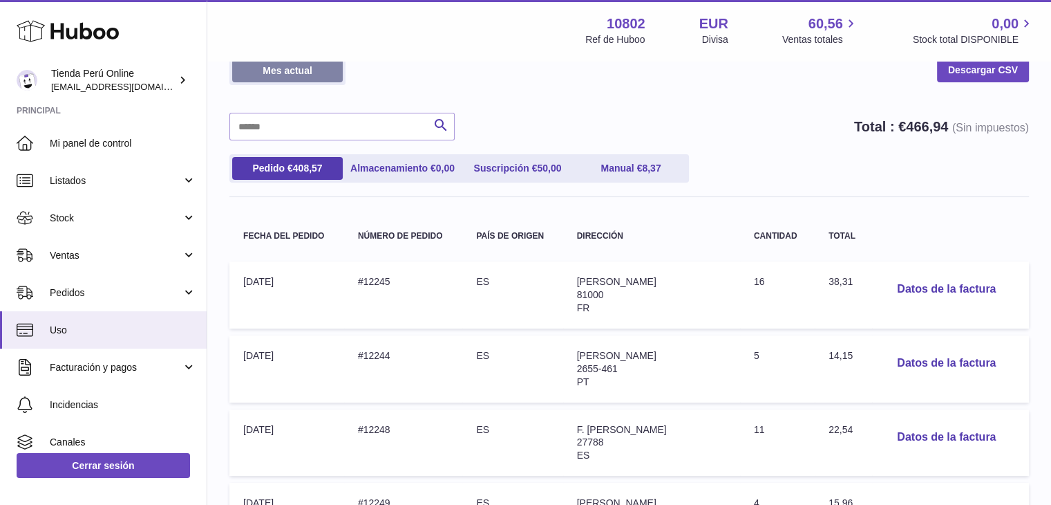
click at [316, 73] on link "Mes actual" at bounding box center [287, 70] width 111 height 23
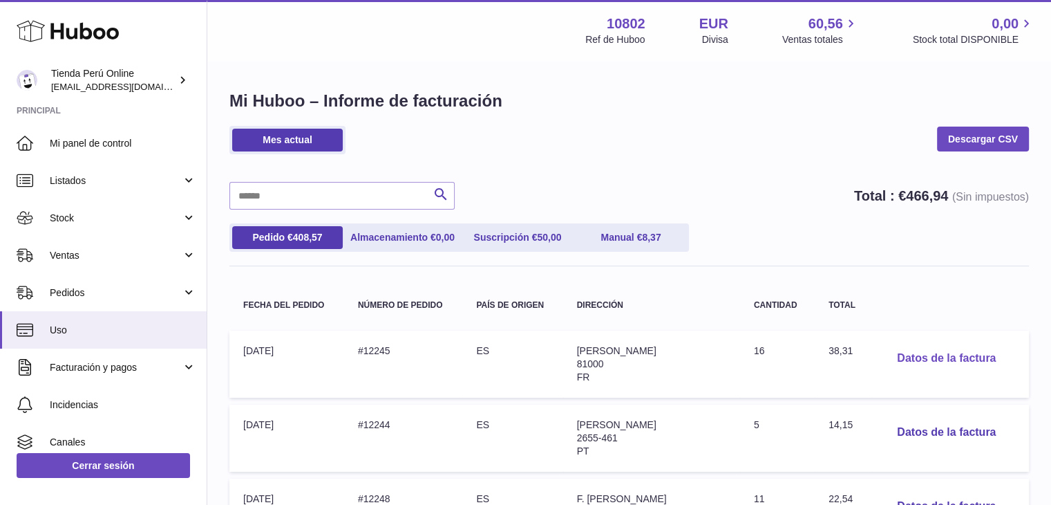
click at [941, 363] on button "Datos de la factura" at bounding box center [946, 358] width 121 height 28
click at [961, 254] on div at bounding box center [531, 252] width 1062 height 505
click at [907, 359] on button "Datos de la factura" at bounding box center [946, 358] width 121 height 28
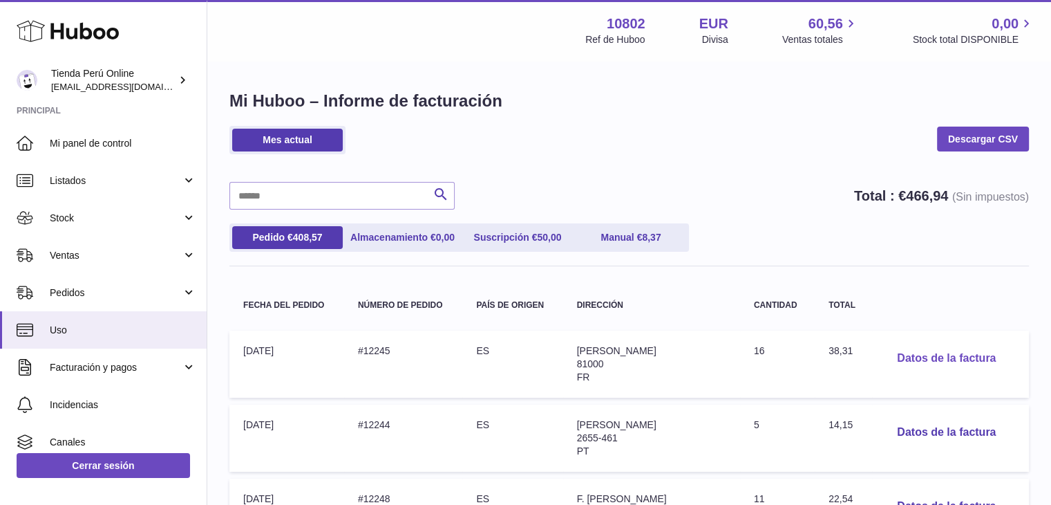
click at [964, 360] on button "Datos de la factura" at bounding box center [946, 358] width 121 height 28
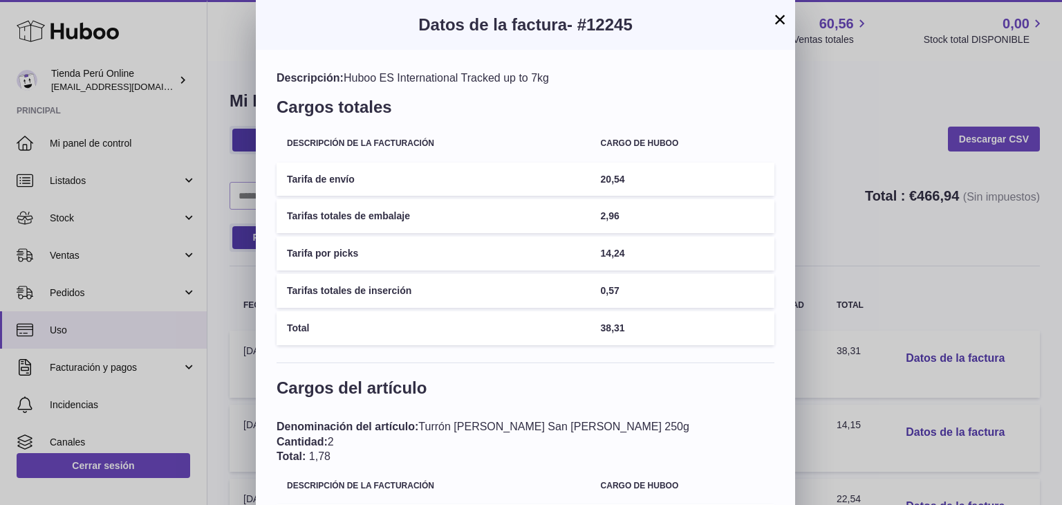
click at [780, 21] on button "×" at bounding box center [779, 19] width 17 height 17
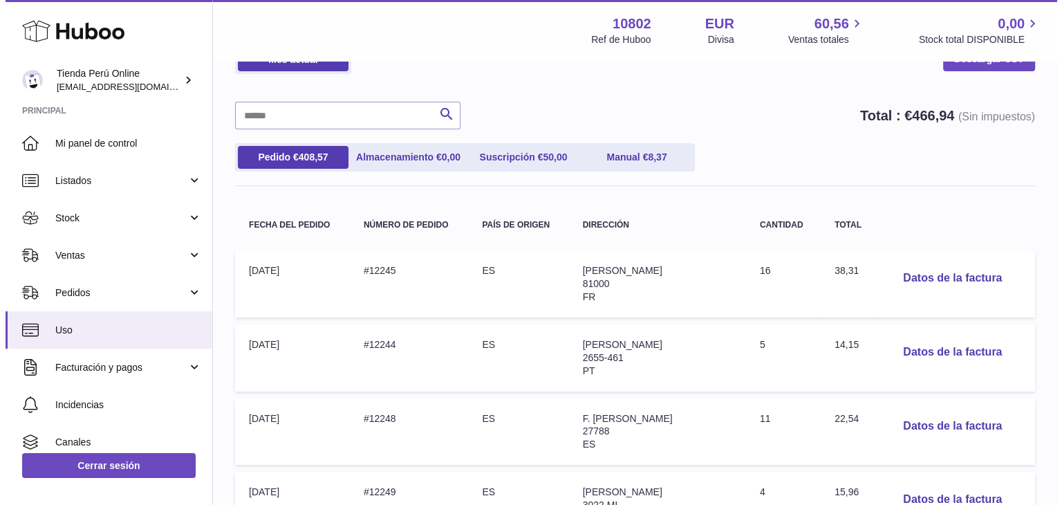
scroll to position [138, 0]
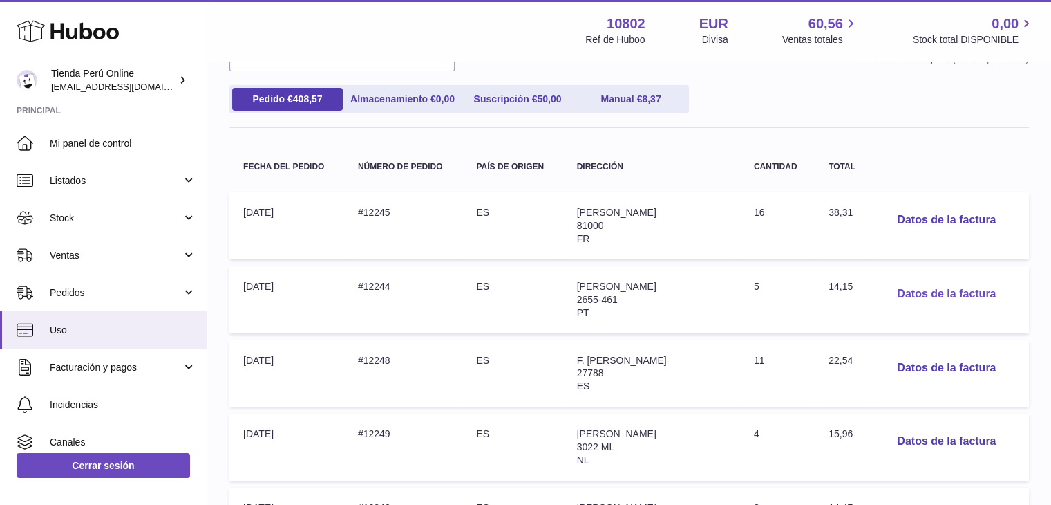
click at [918, 299] on button "Datos de la factura" at bounding box center [946, 294] width 121 height 28
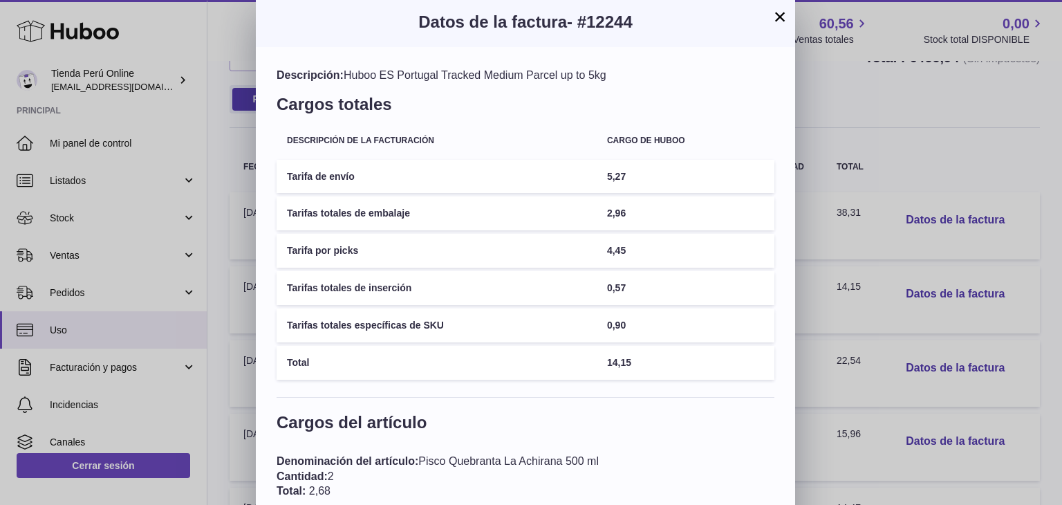
scroll to position [0, 0]
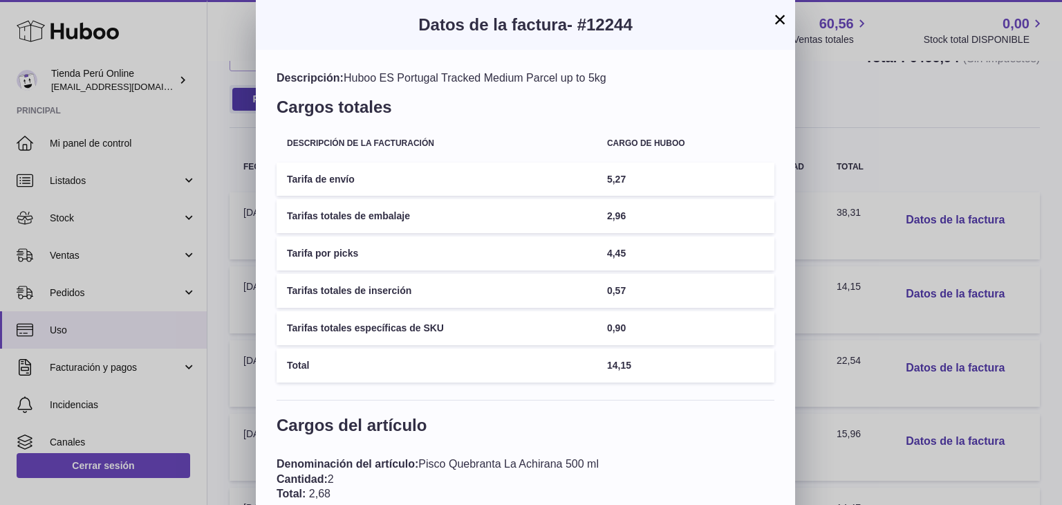
click at [781, 19] on button "×" at bounding box center [779, 19] width 17 height 17
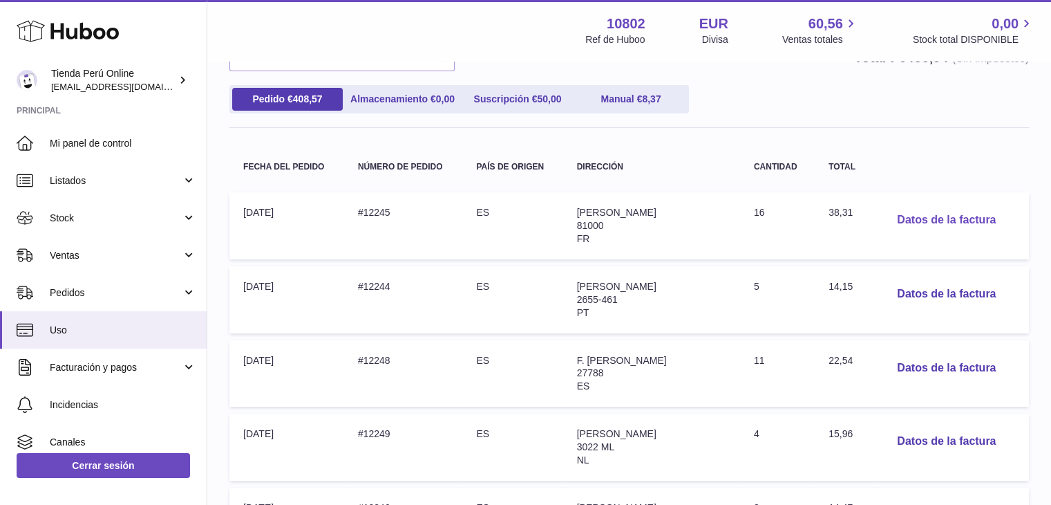
click at [952, 220] on button "Datos de la factura" at bounding box center [946, 220] width 121 height 28
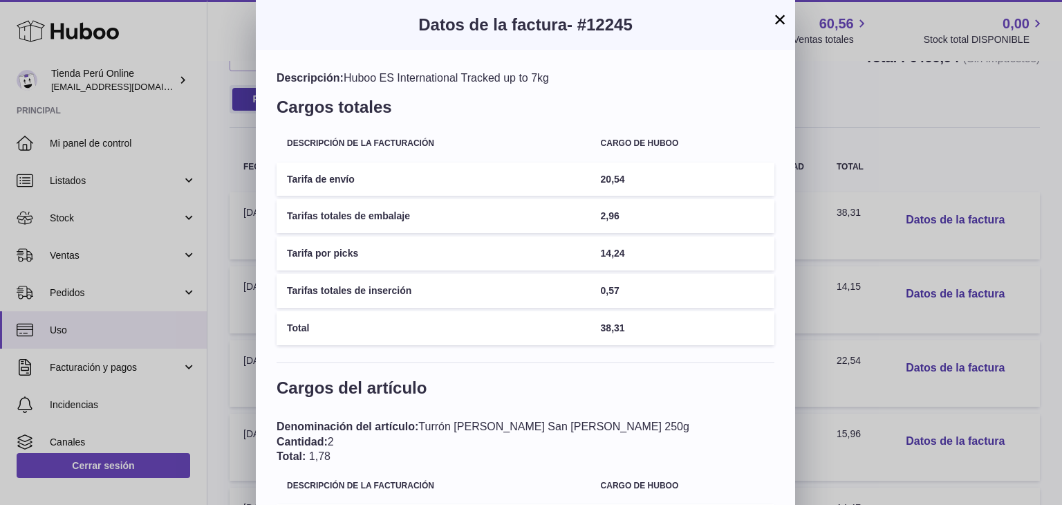
click at [783, 21] on button "×" at bounding box center [779, 19] width 17 height 17
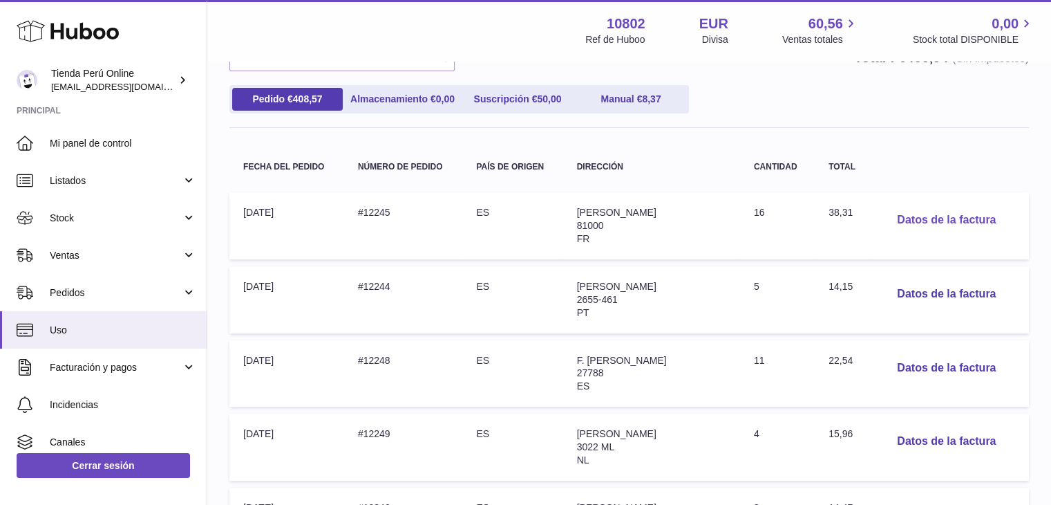
click at [928, 226] on button "Datos de la factura" at bounding box center [946, 220] width 121 height 28
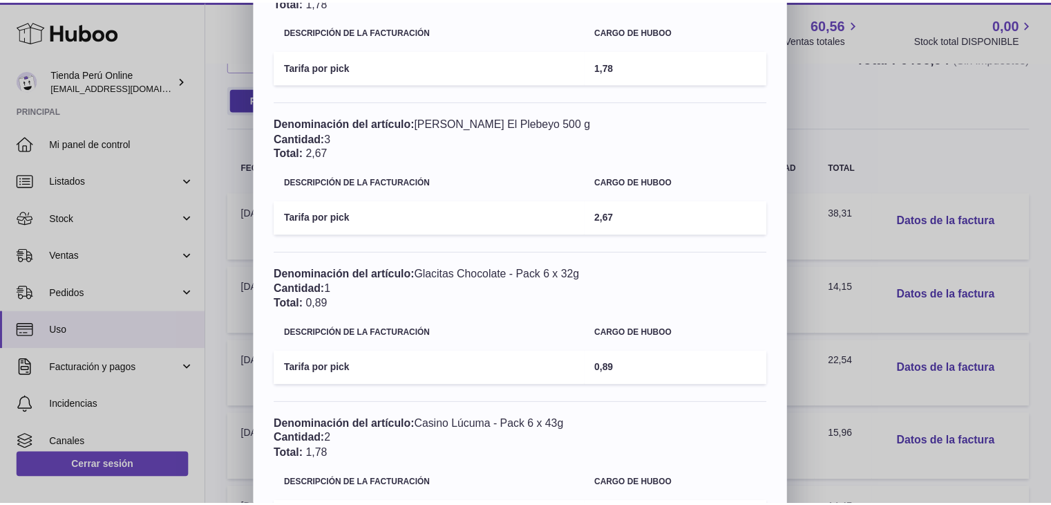
scroll to position [484, 0]
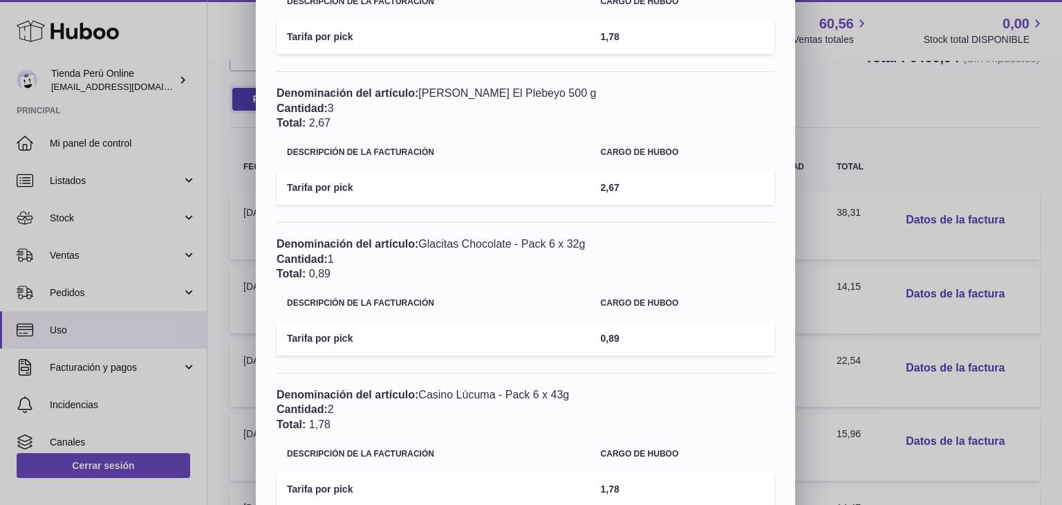
click at [894, 222] on div "× Datos de la factura - #12245 Descripción: Huboo ES International Tracked up t…" at bounding box center [531, 352] width 1062 height 1673
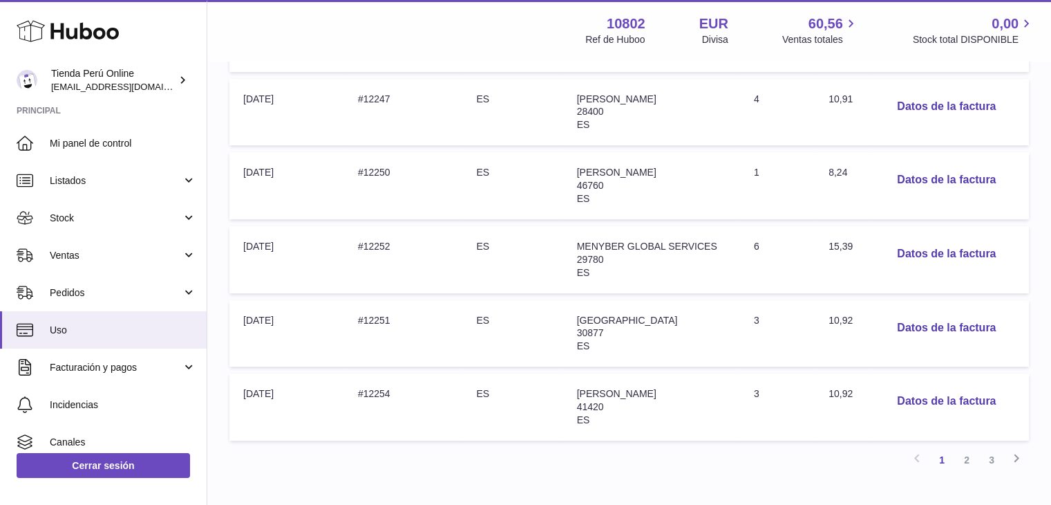
scroll to position [622, 0]
click at [971, 452] on link "2" at bounding box center [967, 458] width 25 height 25
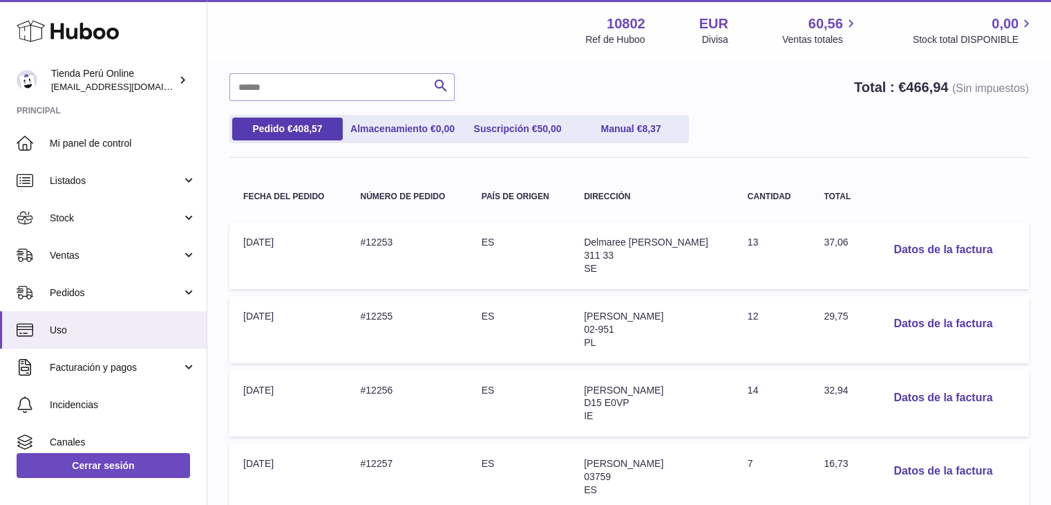
scroll to position [200, 0]
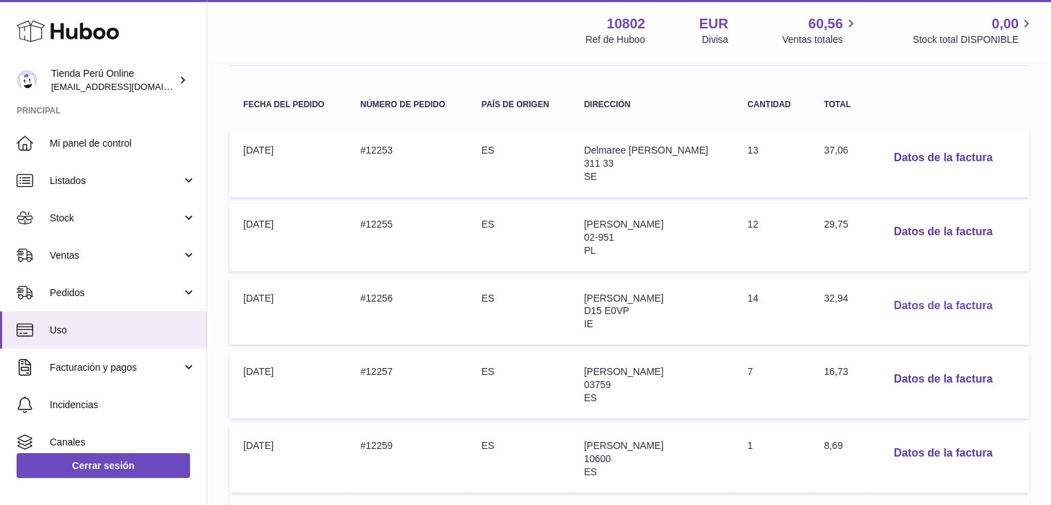
click at [950, 308] on button "Datos de la factura" at bounding box center [943, 306] width 121 height 28
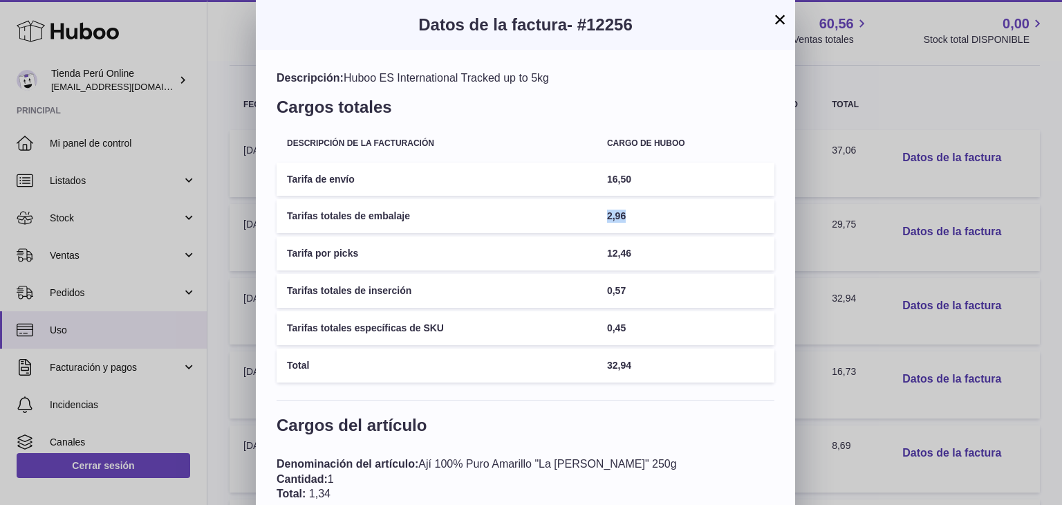
drag, startPoint x: 603, startPoint y: 219, endPoint x: 633, endPoint y: 218, distance: 30.4
click at [633, 218] on td "2,96" at bounding box center [685, 216] width 178 height 34
click at [775, 26] on button "×" at bounding box center [779, 19] width 17 height 17
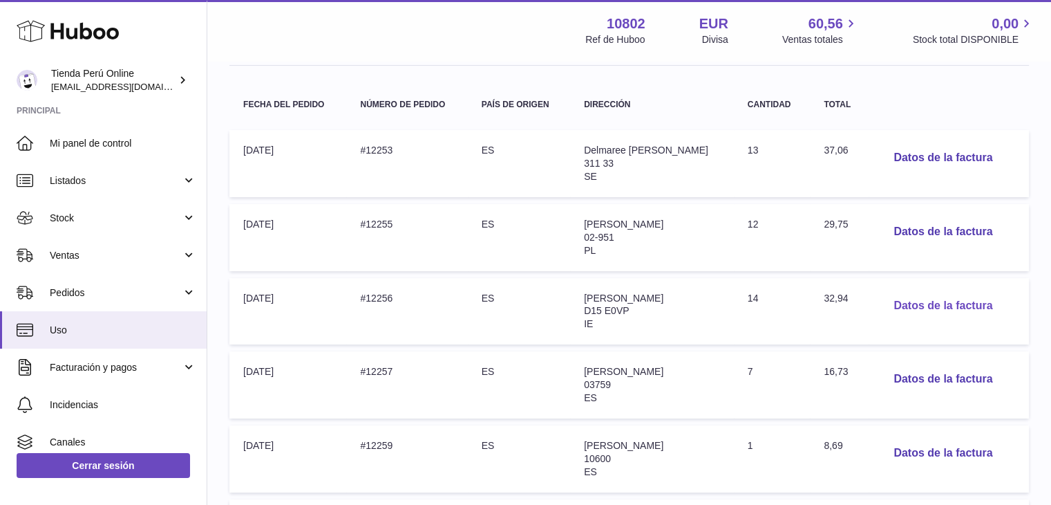
click at [946, 307] on button "Datos de la factura" at bounding box center [943, 306] width 121 height 28
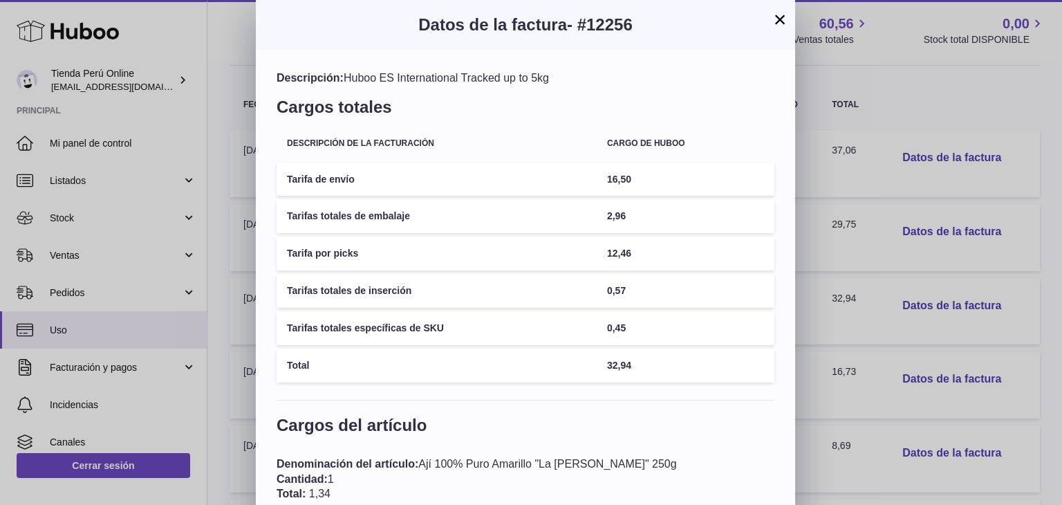
click at [780, 25] on button "×" at bounding box center [779, 19] width 17 height 17
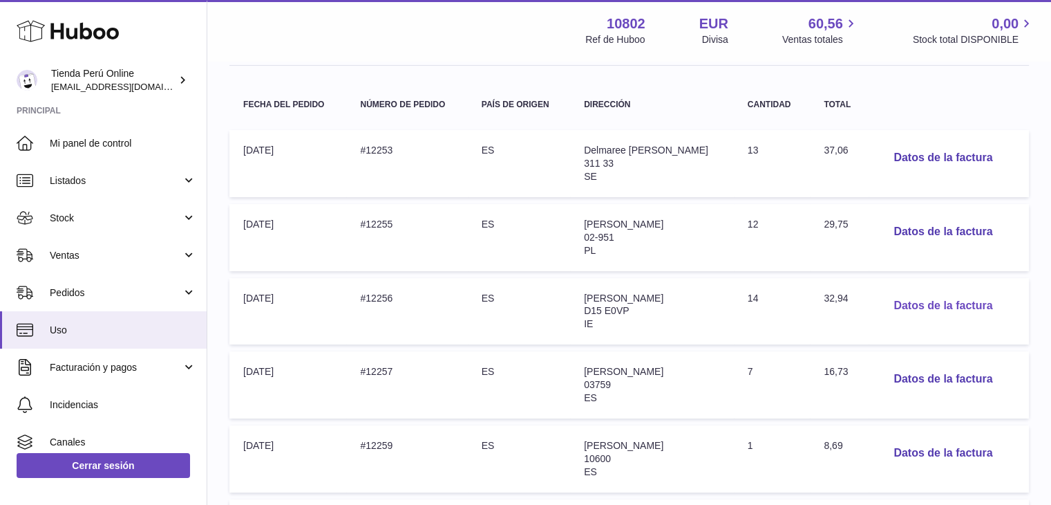
click at [958, 301] on button "Datos de la factura" at bounding box center [943, 306] width 121 height 28
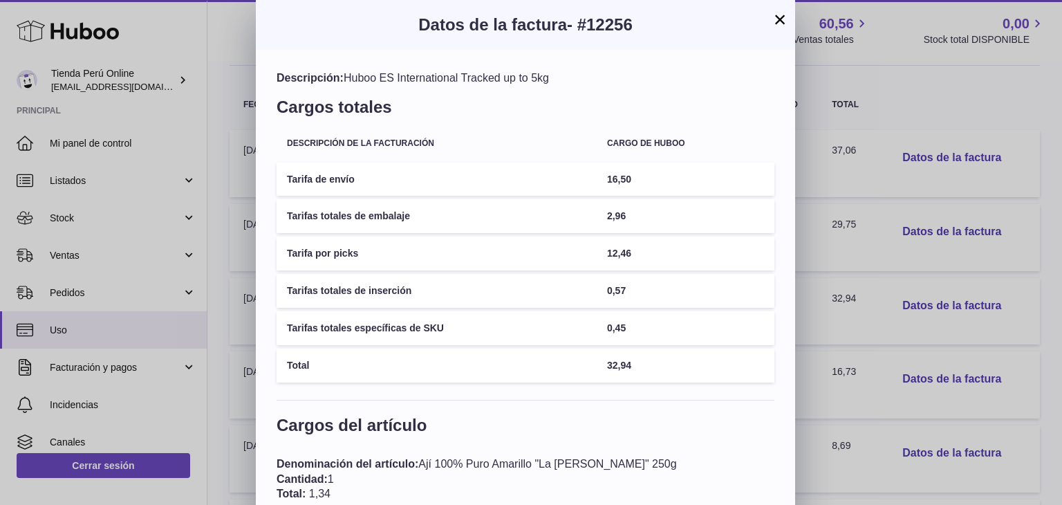
click at [779, 15] on button "×" at bounding box center [779, 19] width 17 height 17
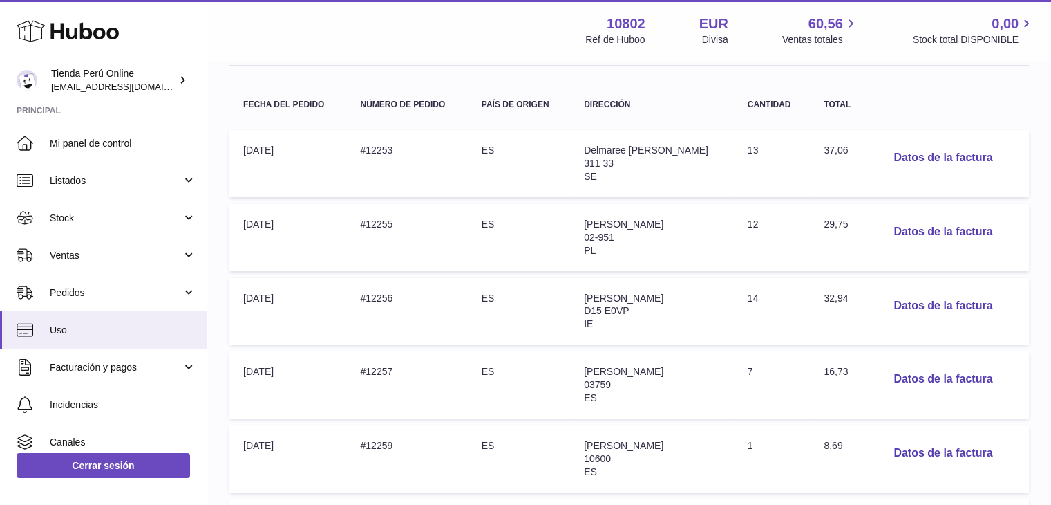
drag, startPoint x: 596, startPoint y: 320, endPoint x: 581, endPoint y: 319, distance: 15.2
click at [581, 319] on td "Dirección: Katherin Henderson D15 E0VP IE" at bounding box center [652, 311] width 164 height 67
copy span "IE"
